Goal: Transaction & Acquisition: Purchase product/service

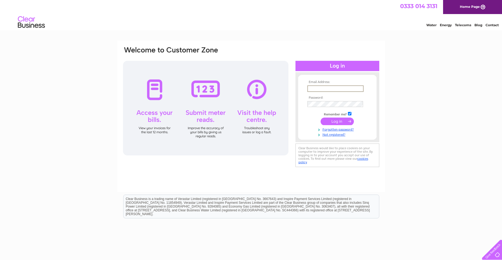
click at [327, 88] on input "text" at bounding box center [335, 88] width 56 height 6
type input "[PERSON_NAME][EMAIL_ADDRESS][PERSON_NAME][DOMAIN_NAME]"
click at [334, 121] on input "submit" at bounding box center [336, 122] width 33 height 8
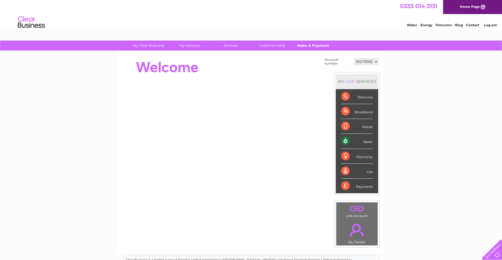
drag, startPoint x: 311, startPoint y: 40, endPoint x: 316, endPoint y: 46, distance: 7.6
click at [316, 46] on link "Make A Payment" at bounding box center [312, 46] width 45 height 10
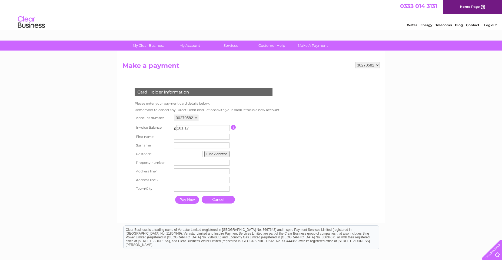
click at [192, 137] on input "text" at bounding box center [202, 137] width 56 height 6
type input "Richard"
type input "Rae"
type input "AB23 8GD"
type input "Unit 10, Technology Centre, Aberdeen Energy Park, Claymore Drive"
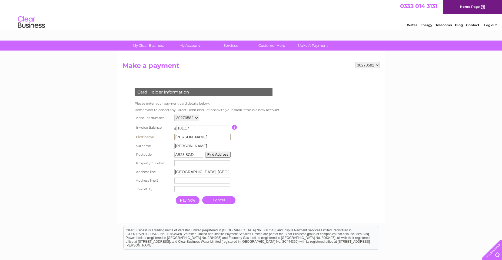
type input "Bridge of Don"
type input "ABERDEEN"
click at [190, 199] on input "Pay Now" at bounding box center [188, 200] width 24 height 8
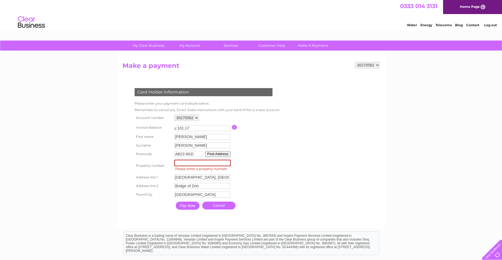
click at [190, 163] on input "number" at bounding box center [202, 163] width 56 height 6
type input "1"
type input "10"
click at [183, 204] on input "Pay Now" at bounding box center [188, 206] width 24 height 8
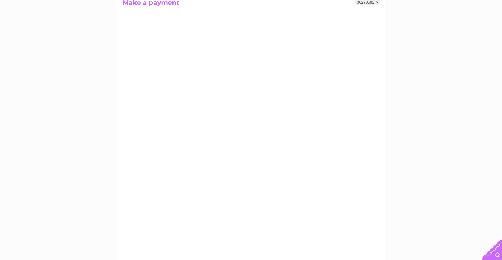
scroll to position [45, 0]
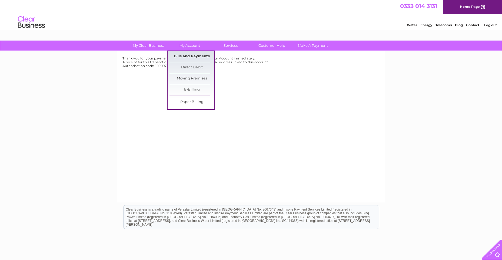
click at [194, 56] on link "Bills and Payments" at bounding box center [191, 56] width 45 height 11
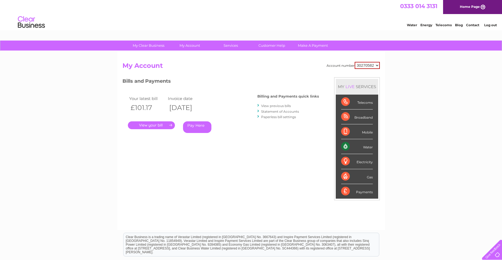
click at [280, 112] on link "Statement of Accounts" at bounding box center [280, 111] width 38 height 4
click at [277, 105] on link "View previous bills" at bounding box center [276, 106] width 30 height 4
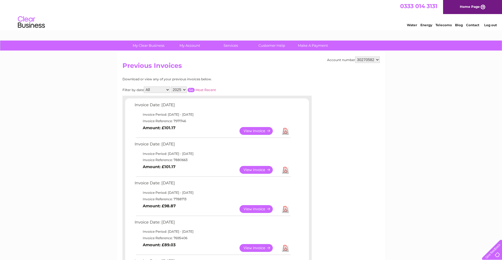
click at [260, 129] on link "View" at bounding box center [259, 131] width 40 height 8
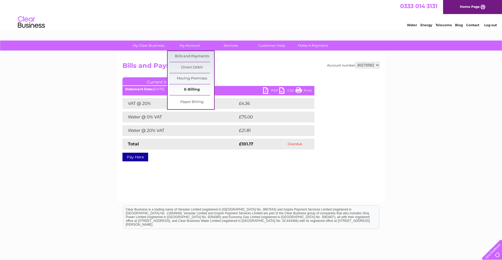
click at [193, 88] on link "E-Billing" at bounding box center [191, 89] width 45 height 11
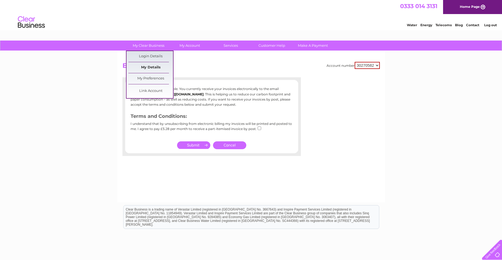
click at [152, 67] on link "My Details" at bounding box center [150, 67] width 45 height 11
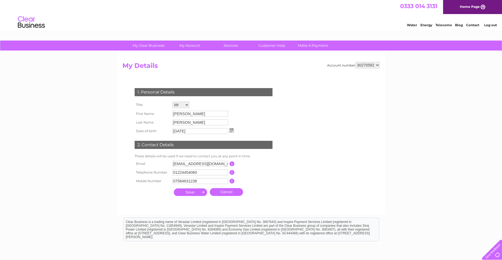
click at [201, 180] on input "07584631238" at bounding box center [200, 181] width 56 height 6
drag, startPoint x: 201, startPoint y: 182, endPoint x: 163, endPoint y: 181, distance: 37.8
click at [163, 181] on tr "Mobile Number 07584631238 This should be a valid mobile number starting with 07…" at bounding box center [205, 181] width 145 height 9
type input "07763641369"
drag, startPoint x: 190, startPoint y: 116, endPoint x: 158, endPoint y: 115, distance: 32.7
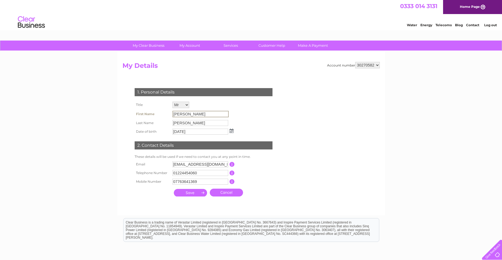
click at [158, 115] on tr "First Name Dean" at bounding box center [184, 113] width 102 height 9
click at [198, 114] on input "Dean" at bounding box center [200, 114] width 56 height 6
drag, startPoint x: 190, startPoint y: 112, endPoint x: 167, endPoint y: 112, distance: 22.4
click at [167, 112] on tr "First Name Dean" at bounding box center [184, 113] width 102 height 9
drag, startPoint x: 167, startPoint y: 112, endPoint x: 235, endPoint y: 114, distance: 67.8
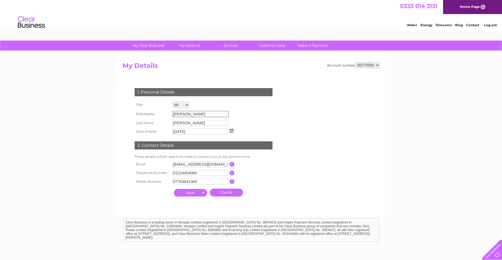
click at [235, 114] on div "1. Personal Details Title Mr Mrs Ms Miss Dr Rev Prof Other First Name Dean Last…" at bounding box center [204, 141] width 164 height 116
click at [191, 192] on input "submit" at bounding box center [190, 192] width 33 height 8
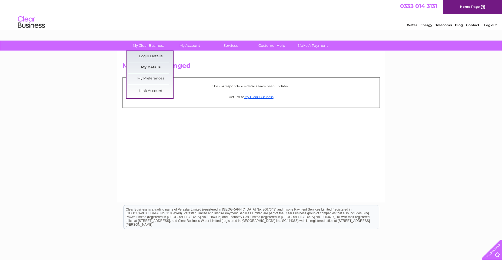
click at [150, 66] on link "My Details" at bounding box center [150, 67] width 45 height 11
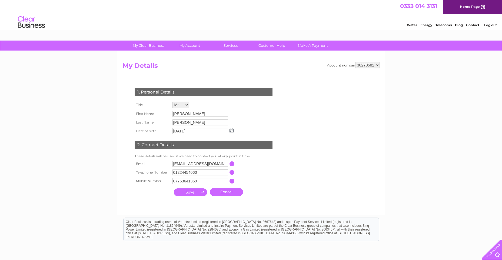
click at [188, 108] on select "Mr Mrs Ms Miss Dr Rev Prof Other" at bounding box center [180, 105] width 17 height 6
click at [188, 106] on select "Mr Mrs Ms Miss Dr Rev Prof Other" at bounding box center [180, 105] width 17 height 7
click at [192, 112] on input "[PERSON_NAME]" at bounding box center [200, 114] width 56 height 6
click at [192, 114] on input "[PERSON_NAME]" at bounding box center [200, 114] width 56 height 6
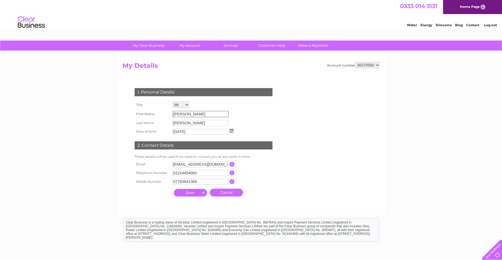
click at [192, 114] on input "[PERSON_NAME]" at bounding box center [200, 114] width 56 height 6
drag, startPoint x: 192, startPoint y: 114, endPoint x: 272, endPoint y: 124, distance: 80.3
click at [272, 124] on div "1. Personal Details Title Mr Mrs Ms Miss Dr Rev Prof Other First Name [PERSON_N…" at bounding box center [204, 141] width 164 height 116
click at [190, 112] on input "[PERSON_NAME]" at bounding box center [200, 114] width 56 height 6
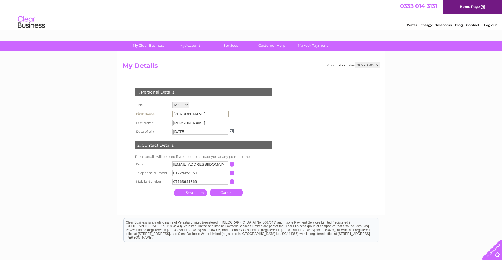
click at [190, 112] on input "[PERSON_NAME]" at bounding box center [200, 114] width 56 height 6
drag, startPoint x: 190, startPoint y: 112, endPoint x: 189, endPoint y: 121, distance: 9.1
click at [189, 121] on input "[PERSON_NAME]" at bounding box center [200, 123] width 56 height 6
click at [189, 121] on input "[PERSON_NAME]" at bounding box center [200, 122] width 56 height 6
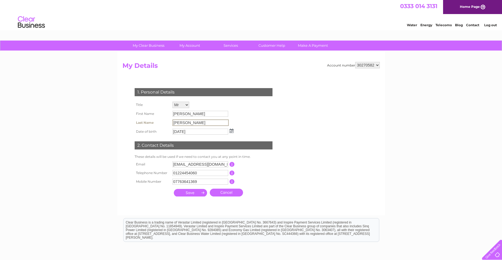
drag, startPoint x: 189, startPoint y: 121, endPoint x: 228, endPoint y: 129, distance: 40.2
click at [228, 129] on input "[DATE]" at bounding box center [200, 132] width 56 height 6
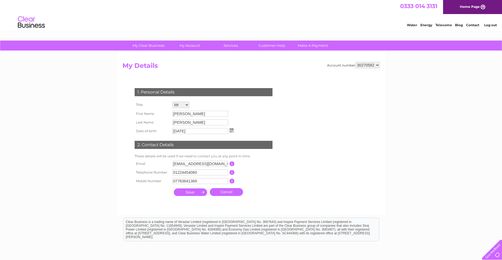
click at [231, 130] on img at bounding box center [231, 130] width 4 height 4
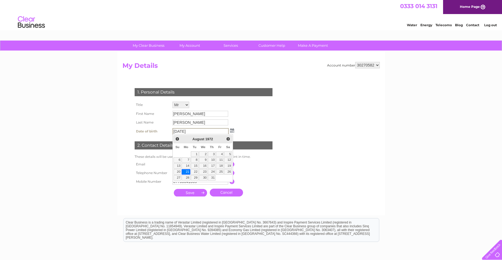
click at [245, 125] on div "1. Personal Details Title Mr Mrs Ms Miss Dr Rev Prof Other First Name [PERSON_N…" at bounding box center [204, 141] width 164 height 116
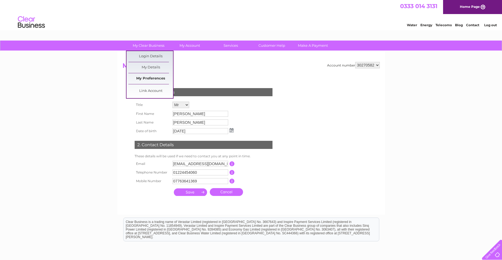
click at [150, 78] on link "My Preferences" at bounding box center [150, 78] width 45 height 11
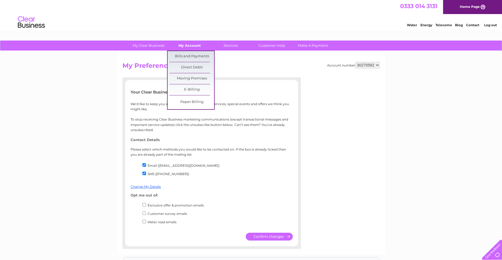
click at [191, 46] on link "My Account" at bounding box center [189, 46] width 45 height 10
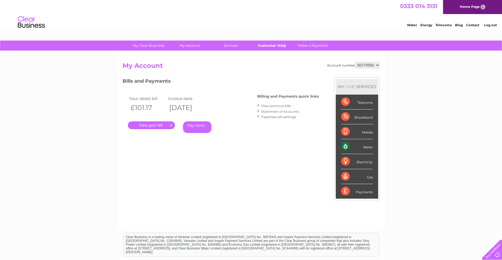
click at [269, 45] on link "Customer Help" at bounding box center [271, 46] width 45 height 10
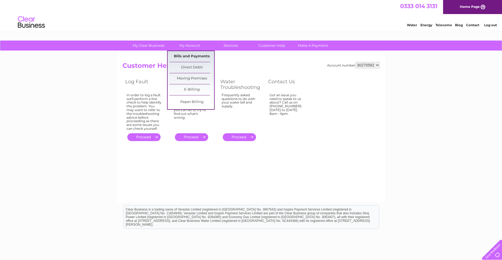
click at [195, 55] on link "Bills and Payments" at bounding box center [191, 56] width 45 height 11
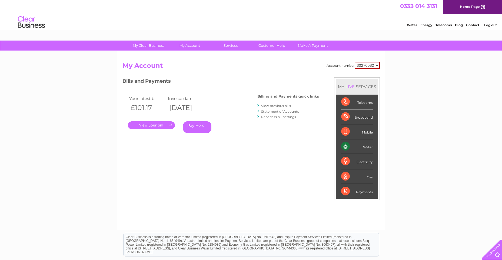
click at [162, 125] on link "." at bounding box center [151, 125] width 47 height 8
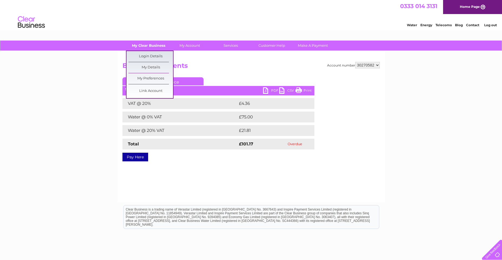
click at [150, 45] on link "My Clear Business" at bounding box center [148, 46] width 45 height 10
